Goal: Task Accomplishment & Management: Use online tool/utility

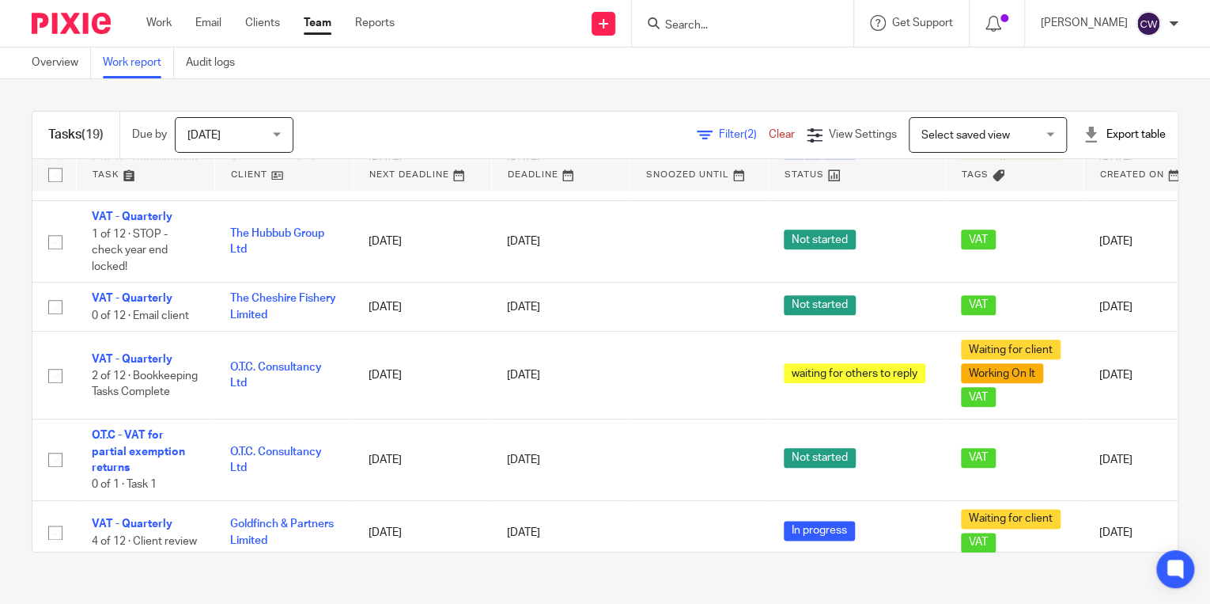
scroll to position [801, 0]
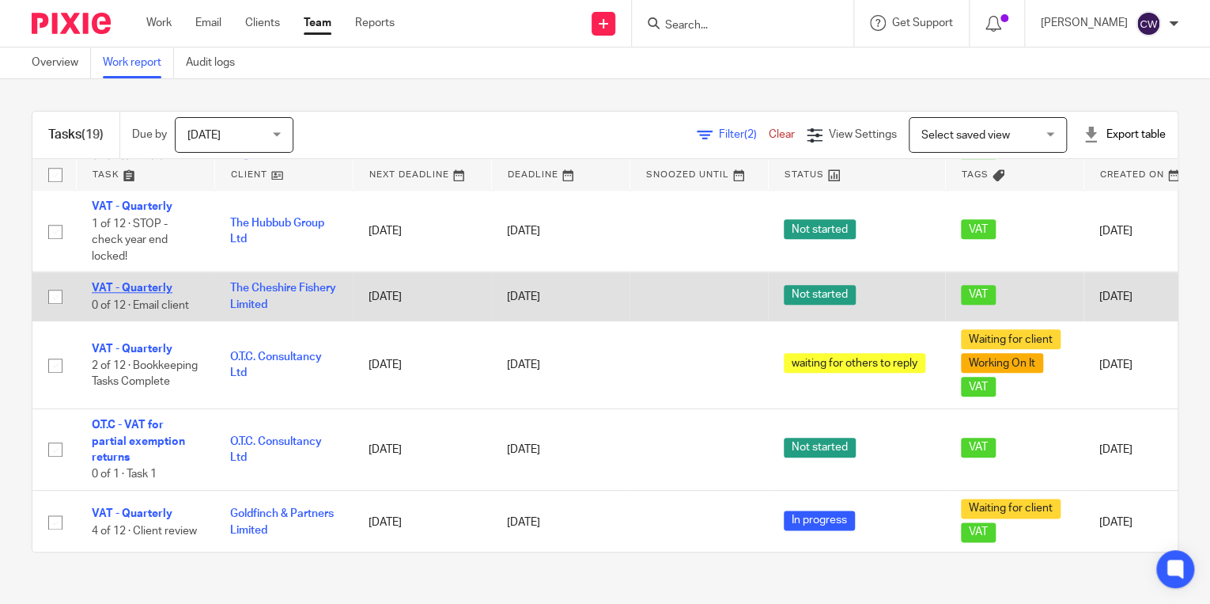
click at [149, 293] on link "VAT - Quarterly" at bounding box center [132, 287] width 81 height 11
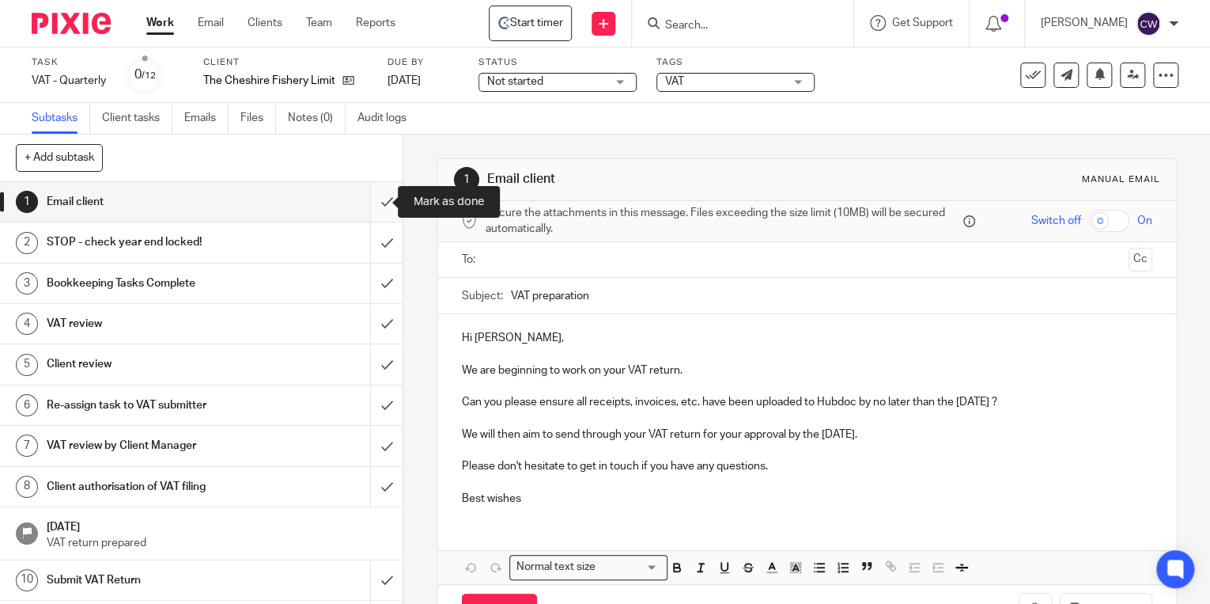
click at [373, 202] on input "submit" at bounding box center [201, 202] width 403 height 40
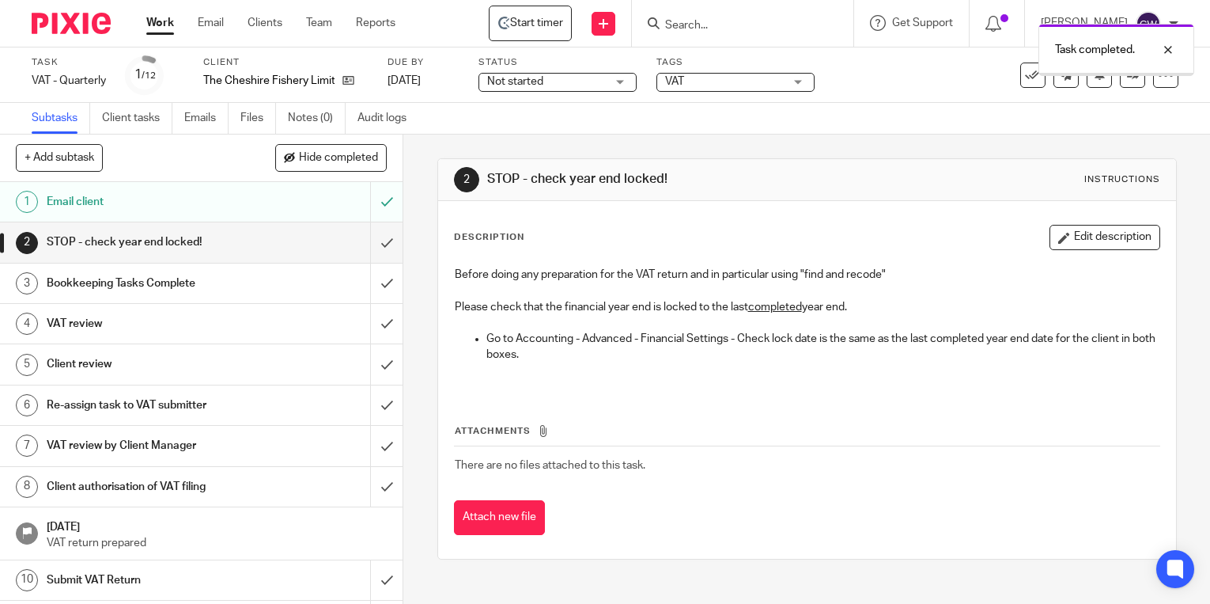
click at [373, 244] on input "submit" at bounding box center [201, 242] width 403 height 40
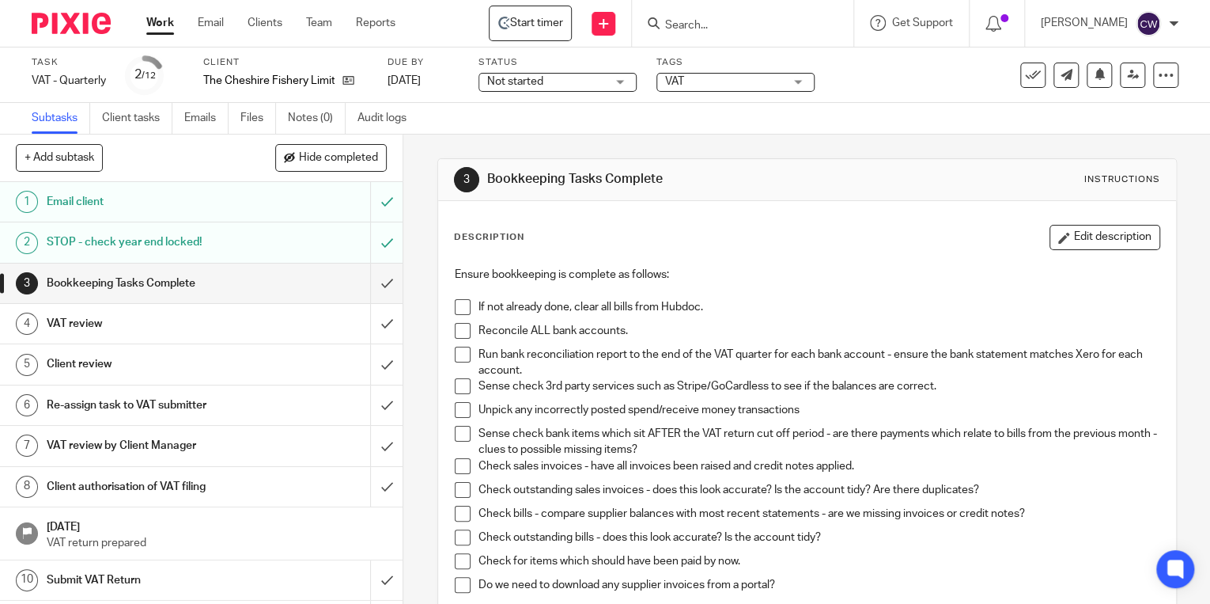
click at [0, 89] on html "Work Email Clients Team Reports Work Email Clients Team Reports Settings Start …" at bounding box center [605, 302] width 1210 height 604
click at [374, 282] on input "submit" at bounding box center [201, 283] width 403 height 40
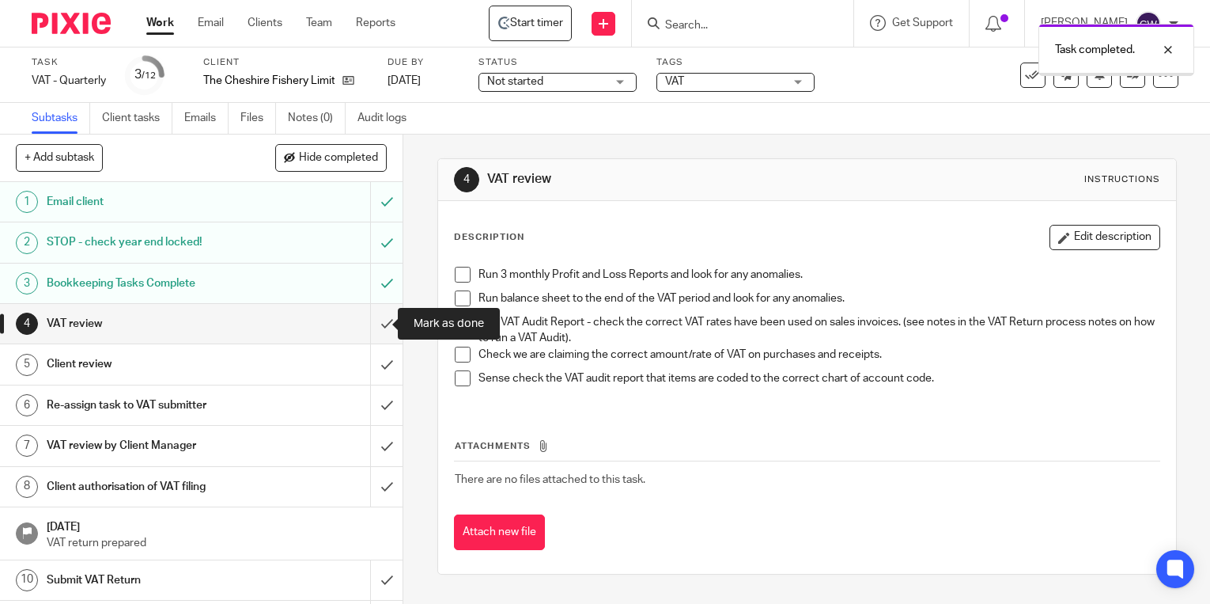
click at [373, 324] on input "submit" at bounding box center [201, 324] width 403 height 40
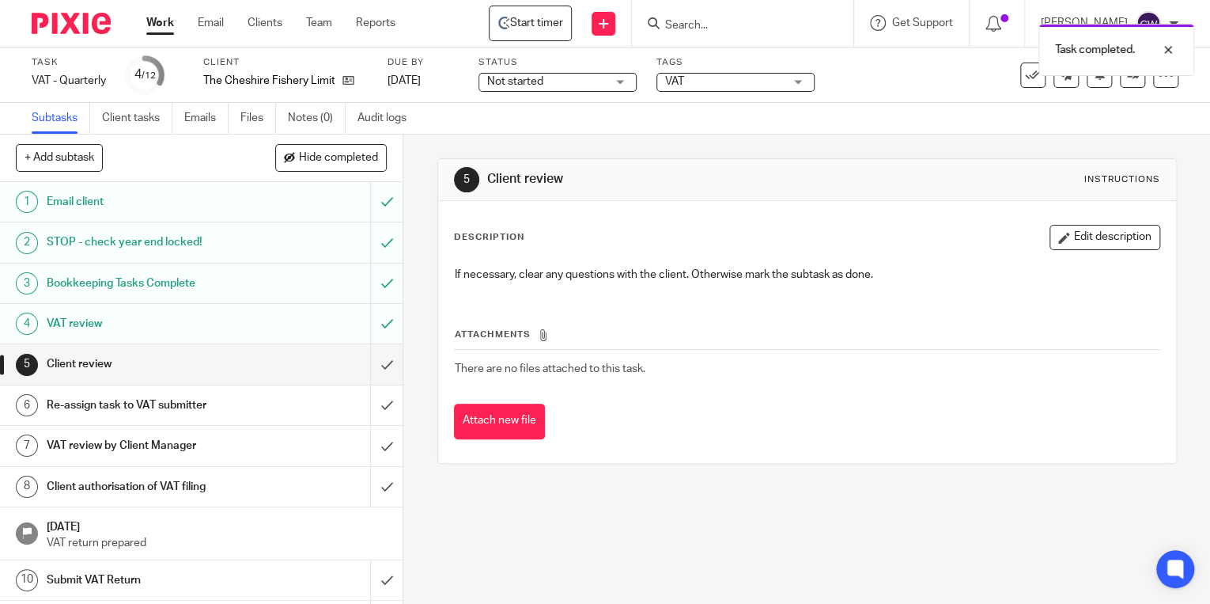
click at [279, 370] on div "Client review" at bounding box center [201, 364] width 308 height 24
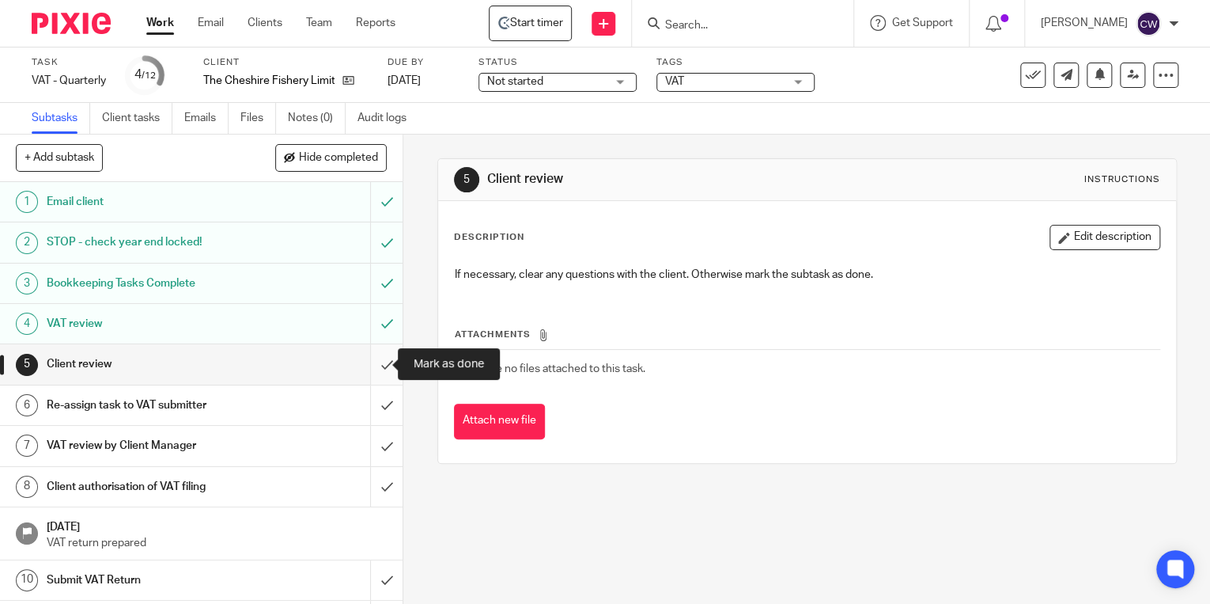
click at [373, 363] on input "submit" at bounding box center [201, 364] width 403 height 40
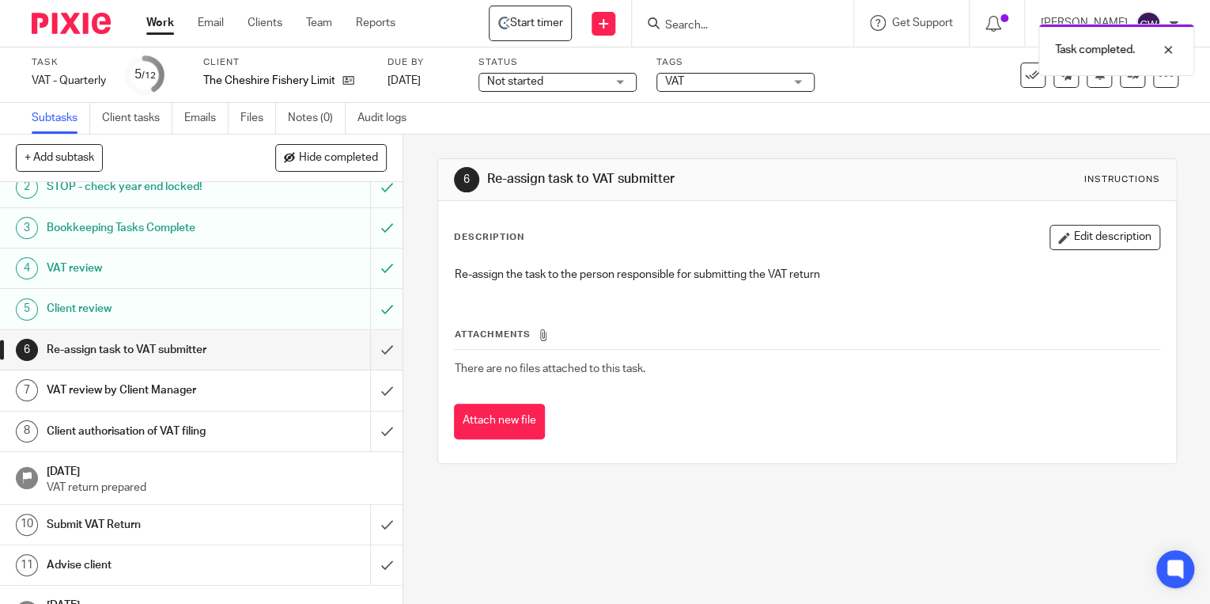
scroll to position [88, 0]
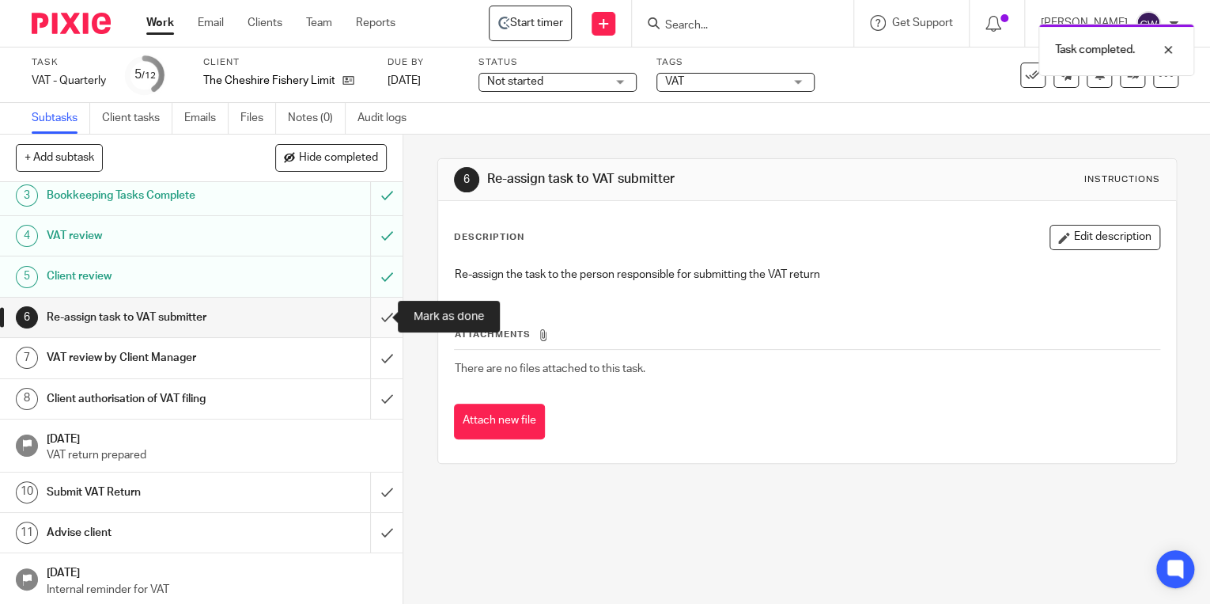
click at [370, 317] on input "submit" at bounding box center [201, 317] width 403 height 40
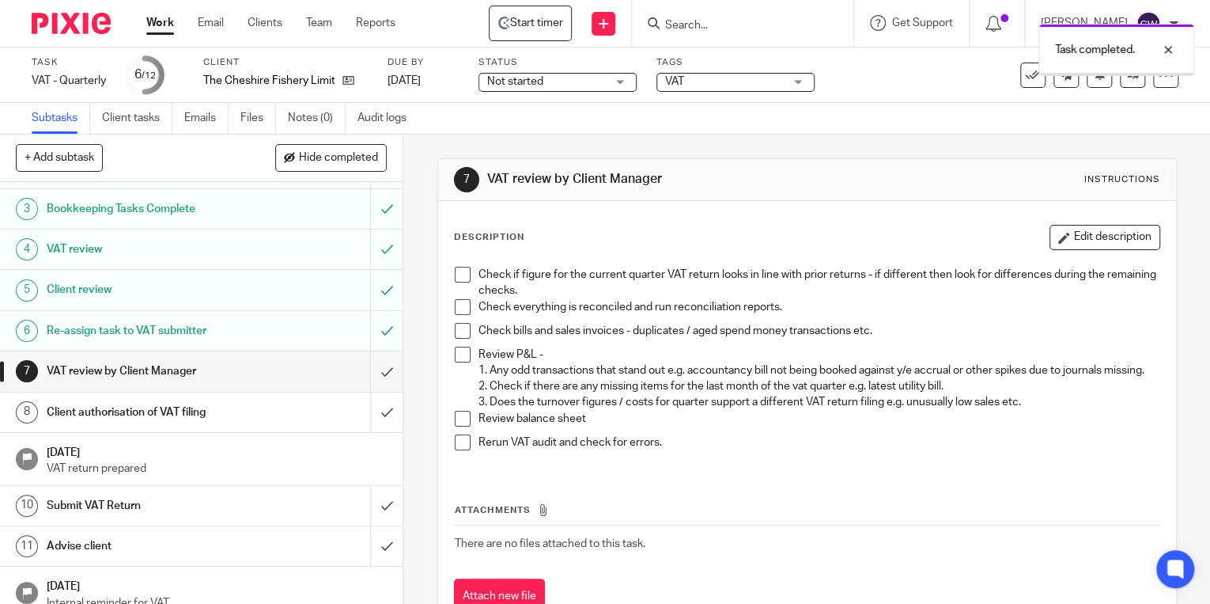
scroll to position [88, 0]
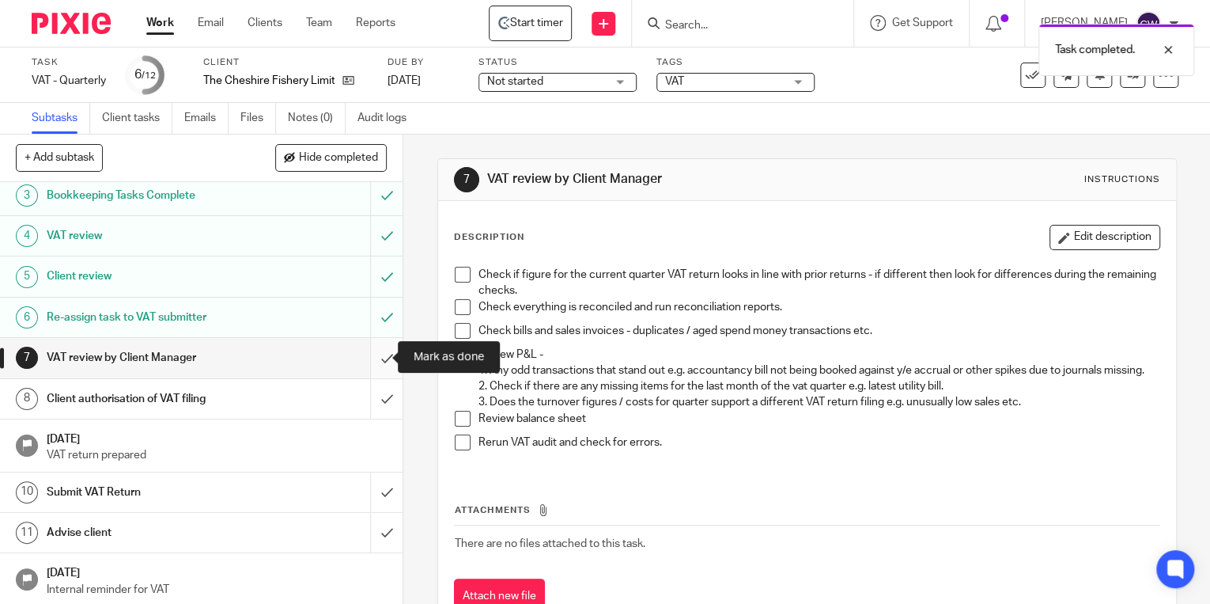
click at [375, 356] on input "submit" at bounding box center [201, 358] width 403 height 40
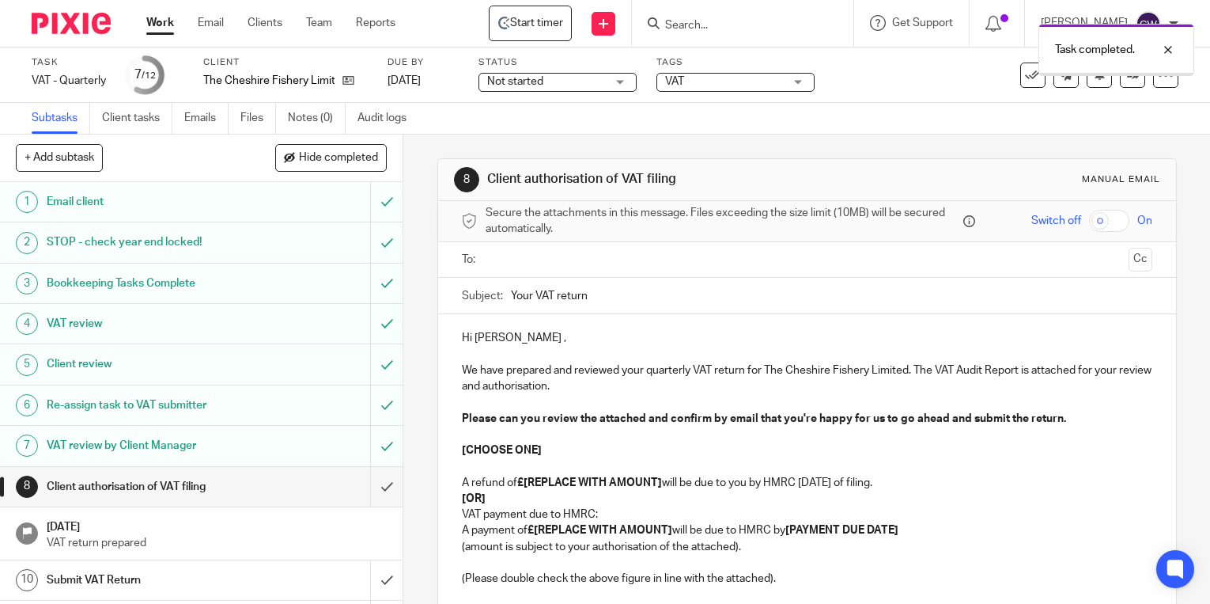
click at [250, 482] on div "Client authorisation of VAT filing" at bounding box center [201, 487] width 308 height 24
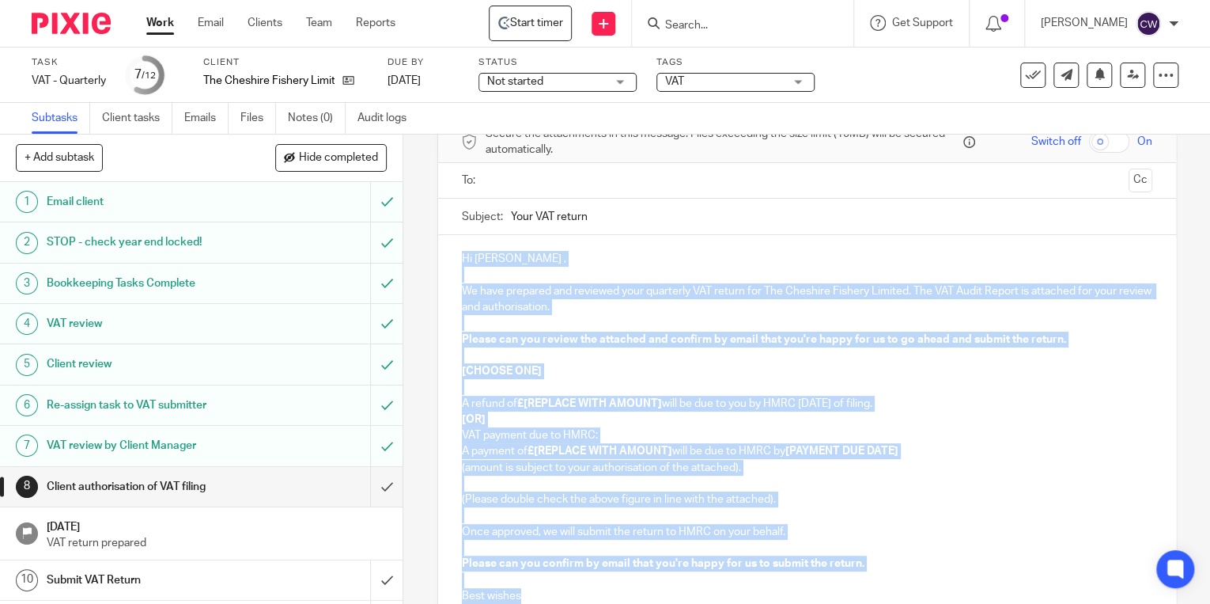
scroll to position [230, 0]
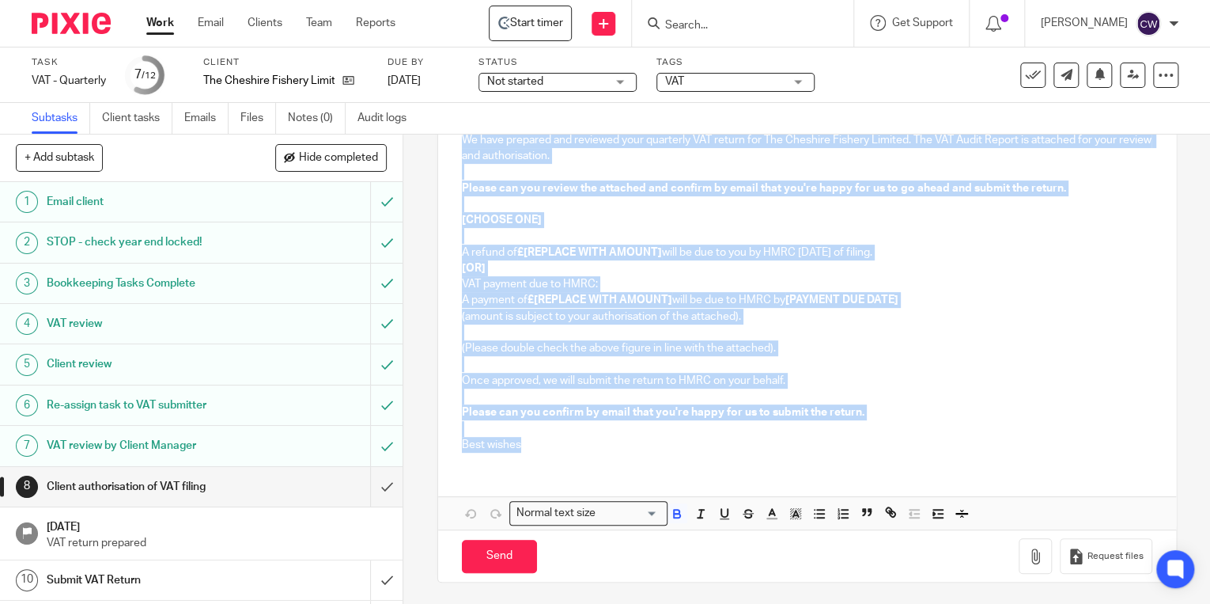
drag, startPoint x: 0, startPoint y: 0, endPoint x: 521, endPoint y: 445, distance: 685.1
click at [521, 445] on div "Hi [PERSON_NAME] , We have prepared and reviewed your quarterly VAT return for …" at bounding box center [807, 274] width 738 height 380
copy div "Hi [PERSON_NAME] , We have prepared and reviewed your quarterly VAT return for …"
